Goal: Task Accomplishment & Management: Manage account settings

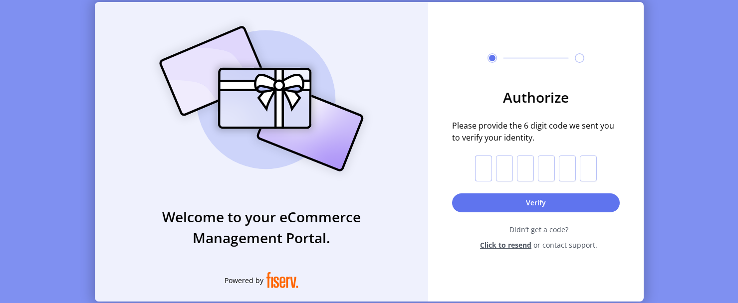
drag, startPoint x: 479, startPoint y: 172, endPoint x: 489, endPoint y: 167, distance: 11.2
click at [479, 172] on input "text" at bounding box center [483, 169] width 17 height 26
type input "*"
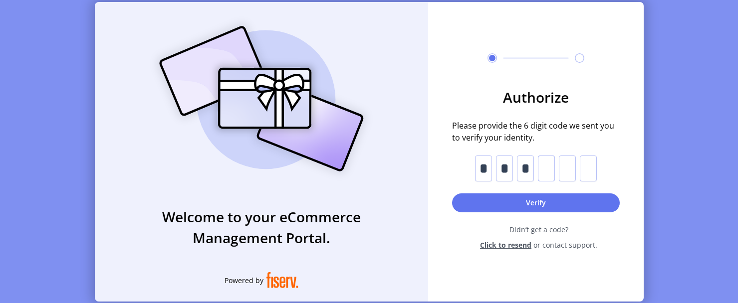
type input "*"
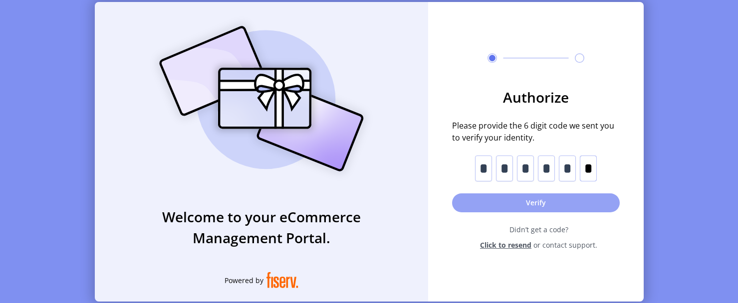
type input "*"
click at [503, 201] on button "Verify" at bounding box center [536, 203] width 168 height 19
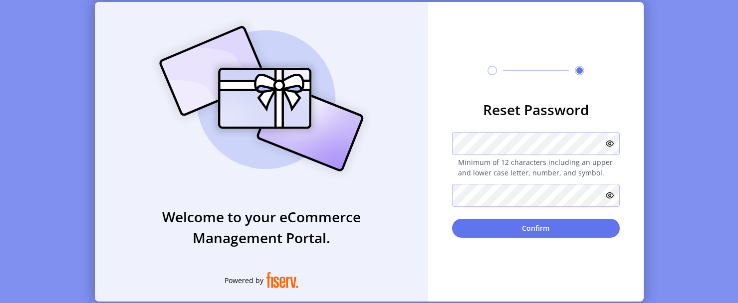
click at [430, 76] on div "Reset Password Minimum of 12 characters including an upper and lower case lette…" at bounding box center [535, 152] width 215 height 300
click at [608, 143] on icon at bounding box center [610, 144] width 8 height 8
click at [612, 196] on icon at bounding box center [610, 196] width 8 height 8
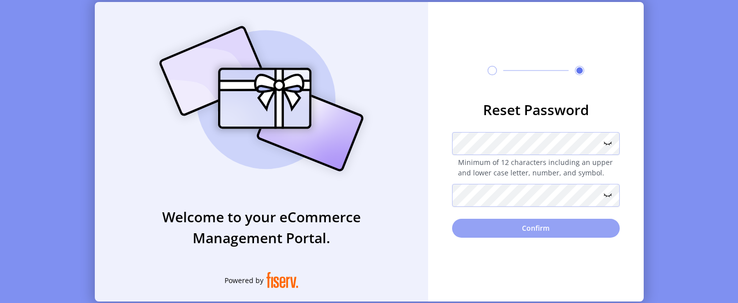
click at [531, 231] on button "Confirm" at bounding box center [536, 228] width 168 height 19
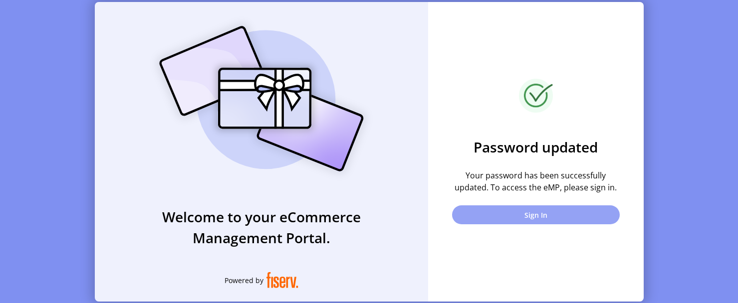
click at [533, 206] on button "Sign In" at bounding box center [536, 214] width 168 height 19
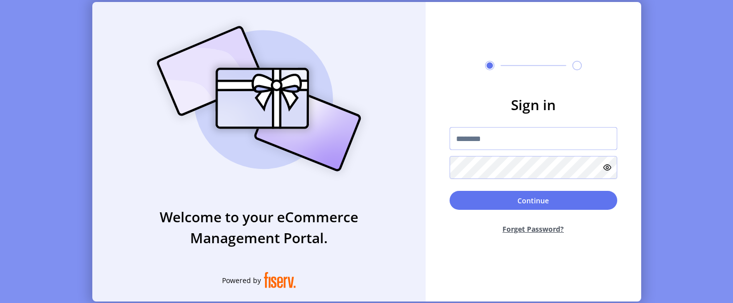
click at [516, 142] on input "text" at bounding box center [533, 138] width 168 height 23
type input "**********"
click at [449, 191] on button "Continue" at bounding box center [533, 200] width 168 height 19
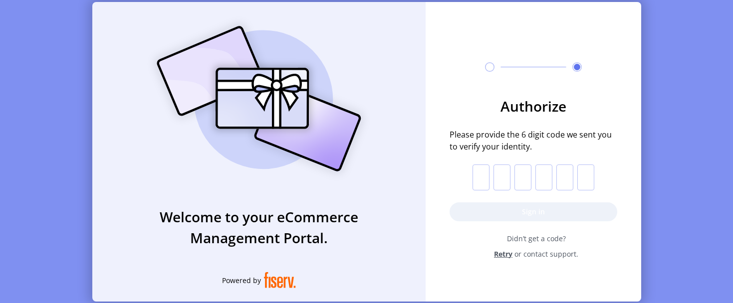
click at [480, 177] on input "text" at bounding box center [480, 178] width 17 height 26
type input "*"
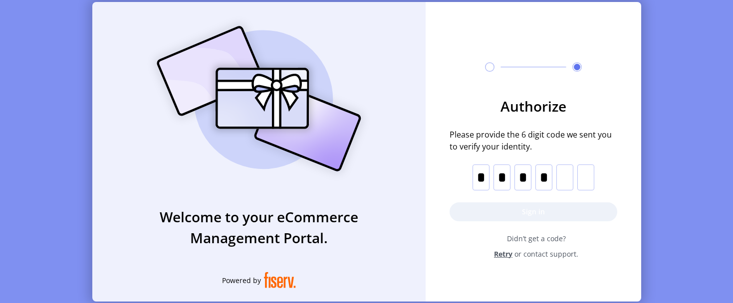
type input "*"
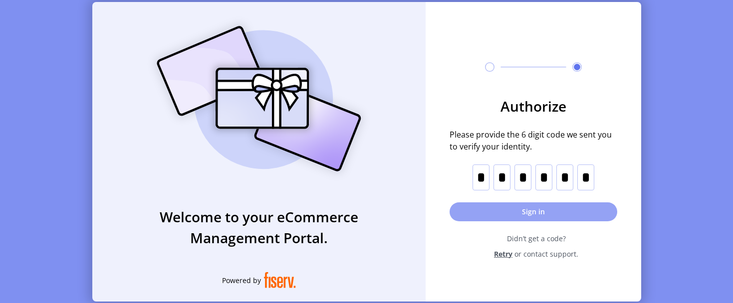
type input "*"
click at [531, 211] on button "Sign in" at bounding box center [533, 212] width 168 height 19
